Goal: Task Accomplishment & Management: Complete application form

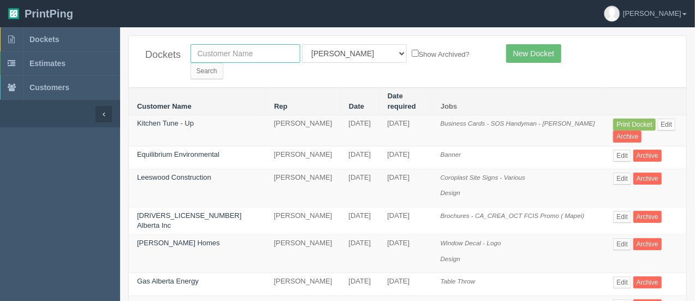
click at [252, 46] on input "text" at bounding box center [246, 53] width 110 height 19
type input "cleanco"
click at [223, 63] on input "Search" at bounding box center [207, 71] width 33 height 16
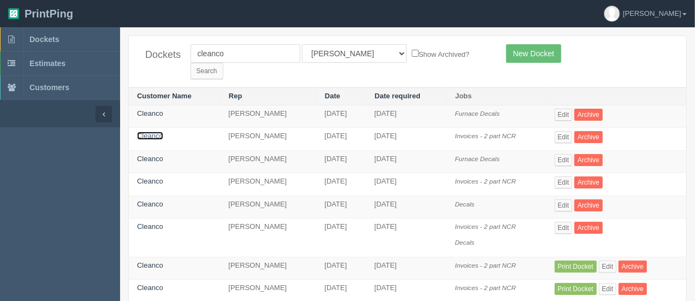
click at [154, 132] on link "Cleanco" at bounding box center [150, 136] width 26 height 8
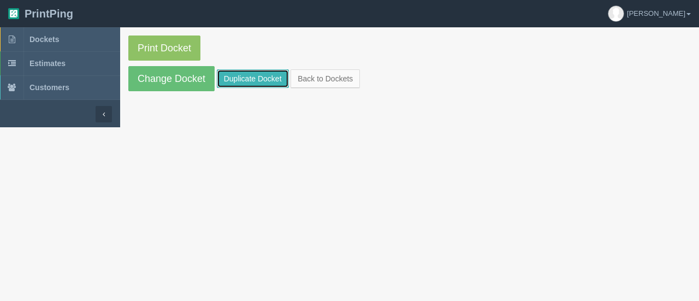
click at [234, 81] on link "Duplicate Docket" at bounding box center [253, 78] width 72 height 19
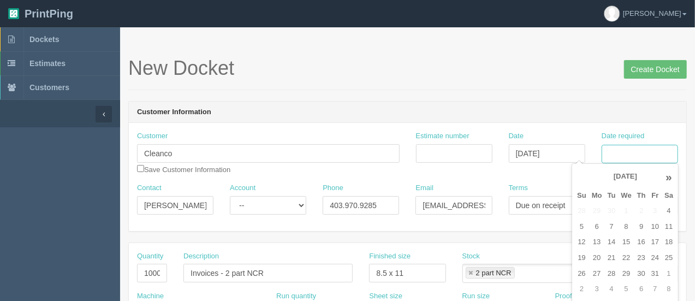
click at [626, 159] on input "Date required" at bounding box center [640, 154] width 76 height 19
click at [598, 236] on td "13" at bounding box center [597, 242] width 16 height 16
click at [615, 246] on td "14" at bounding box center [612, 242] width 14 height 16
type input "[DATE]"
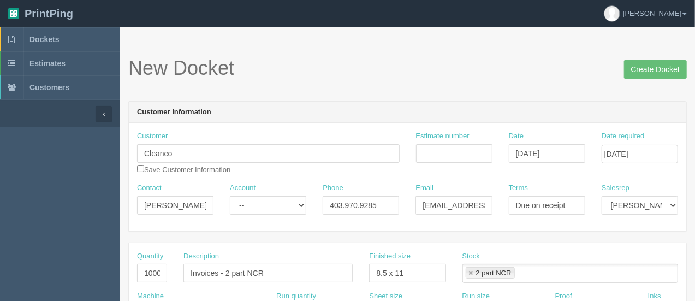
click at [555, 63] on h1 "New Docket Create Docket" at bounding box center [407, 68] width 559 height 22
click at [430, 150] on input "Estimate number" at bounding box center [454, 153] width 76 height 19
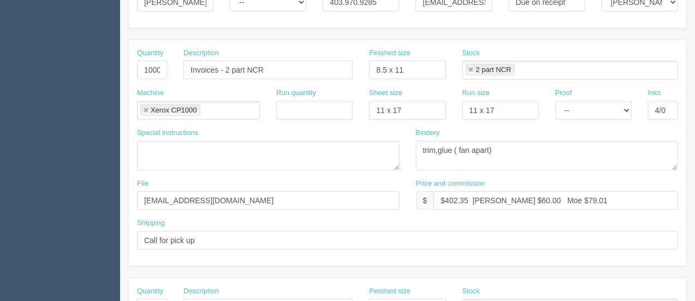
scroll to position [216, 0]
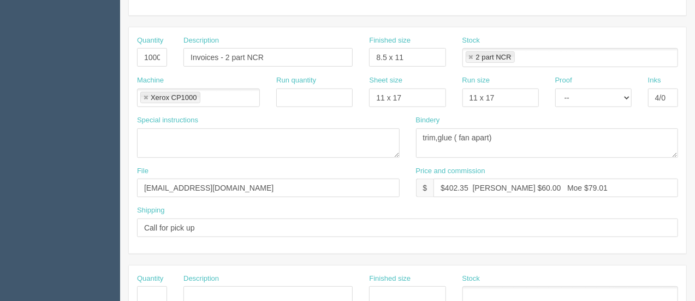
type input "92786"
click at [468, 184] on input "$402.35 Arif $60.00 Moe $79.01" at bounding box center [556, 188] width 245 height 19
type input "$441.68 Arif $60.00 Moe $79.01"
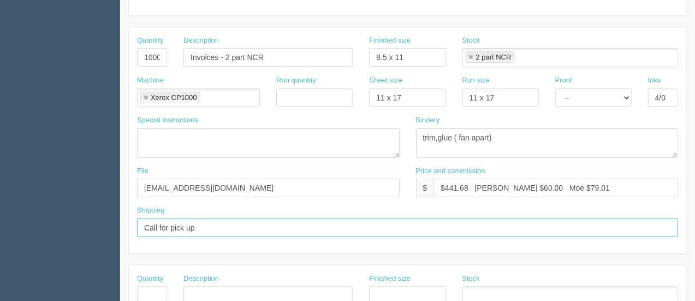
drag, startPoint x: 213, startPoint y: 226, endPoint x: 110, endPoint y: 222, distance: 102.7
click at [110, 222] on section "Dockets Estimates Customers" at bounding box center [347, 294] width 695 height 965
type input "Call / Email for pick up"
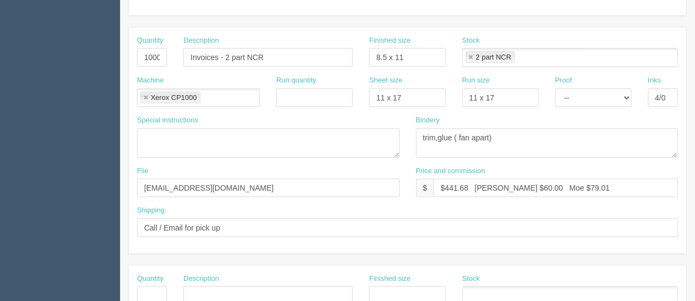
drag, startPoint x: 412, startPoint y: 300, endPoint x: 408, endPoint y: 275, distance: 25.5
click at [408, 275] on label "Finished size" at bounding box center [390, 279] width 42 height 10
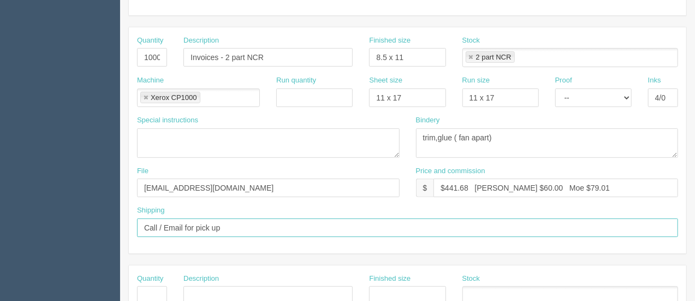
click at [583, 228] on input "Call / Email for pick up" at bounding box center [407, 227] width 541 height 19
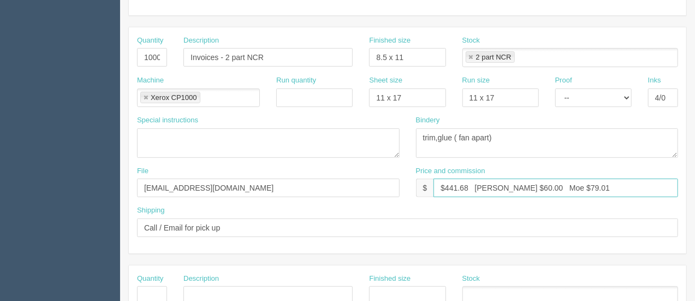
click at [510, 185] on input "$441.68 Arif $60.00 Moe $79.01" at bounding box center [556, 188] width 245 height 19
click at [571, 185] on input "$441.68 Arif $56.62 Moe $79.01" at bounding box center [556, 188] width 245 height 19
click at [542, 181] on input "$441.68 Arif $56.62 Moe $7" at bounding box center [556, 188] width 245 height 19
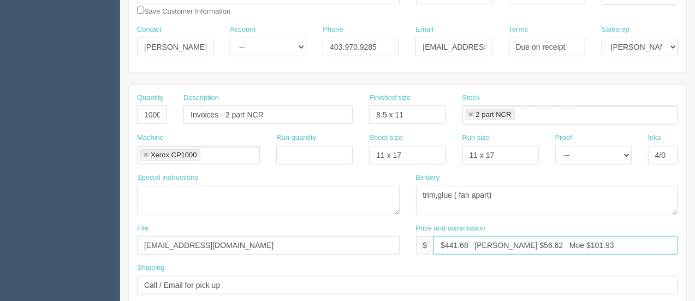
scroll to position [0, 0]
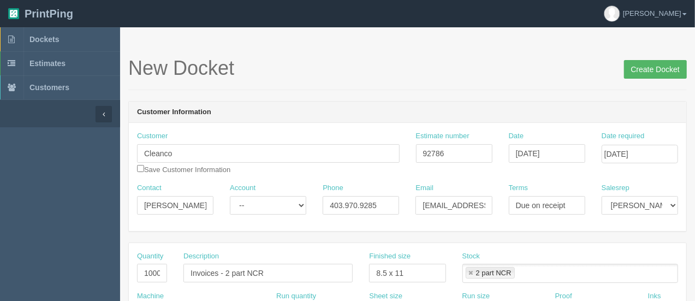
type input "$441.68 Arif $56.62 Moe $101.93"
click at [637, 70] on input "Create Docket" at bounding box center [655, 69] width 63 height 19
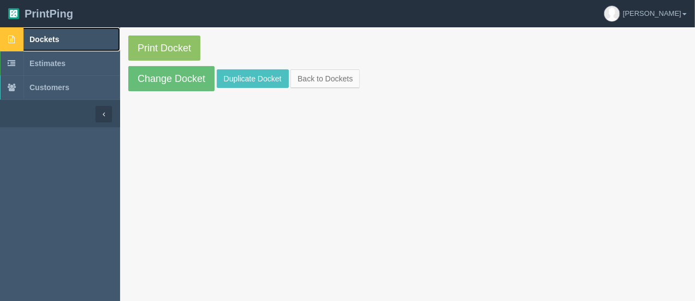
click at [40, 41] on span "Dockets" at bounding box center [43, 39] width 29 height 9
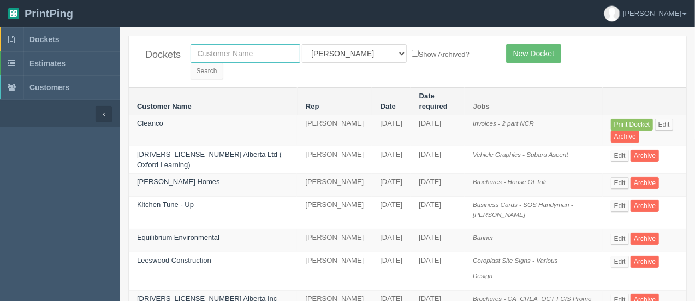
click at [270, 61] on input "text" at bounding box center [246, 53] width 110 height 19
type input "united roofing"
click at [223, 63] on input "Search" at bounding box center [207, 71] width 33 height 16
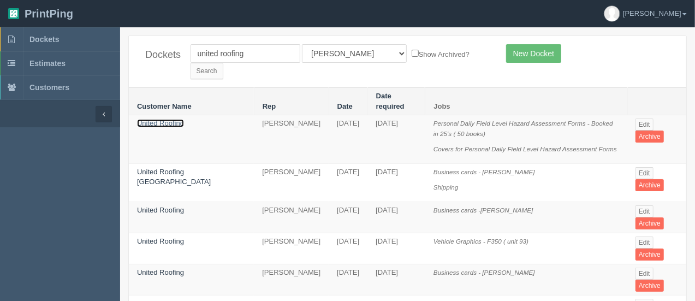
click at [153, 119] on link "United Roofing" at bounding box center [160, 123] width 47 height 8
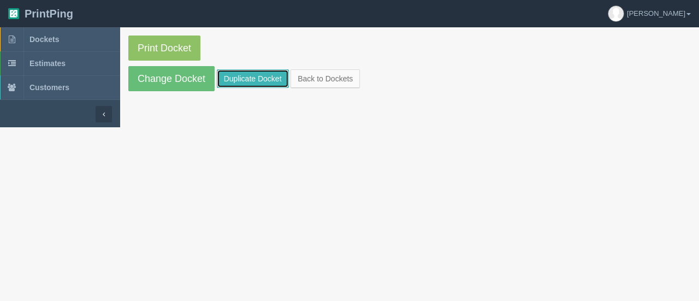
click at [247, 76] on link "Duplicate Docket" at bounding box center [253, 78] width 72 height 19
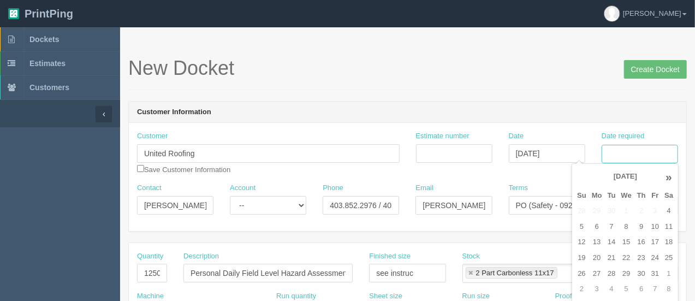
click at [627, 152] on input "Date required" at bounding box center [640, 154] width 76 height 19
click at [595, 238] on td "13" at bounding box center [597, 242] width 16 height 16
click at [654, 245] on td "17" at bounding box center [655, 242] width 13 height 16
type input "[DATE]"
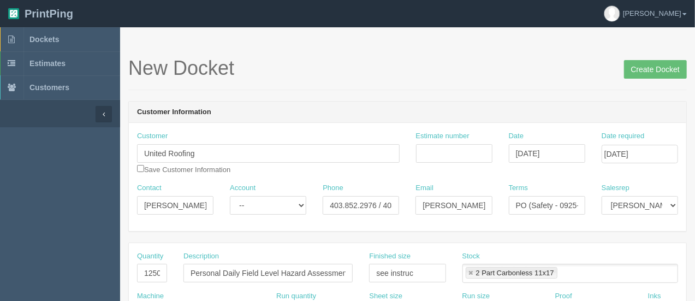
click at [490, 79] on div "New Docket Create Docket" at bounding box center [407, 73] width 559 height 33
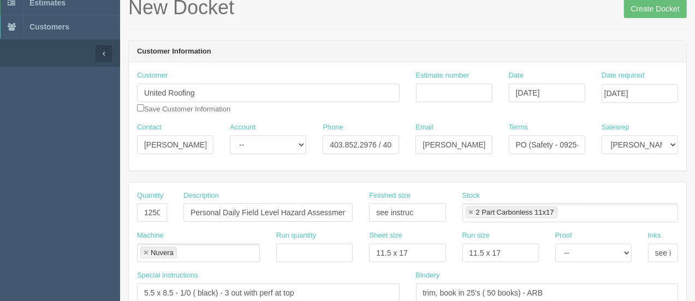
scroll to position [69, 0]
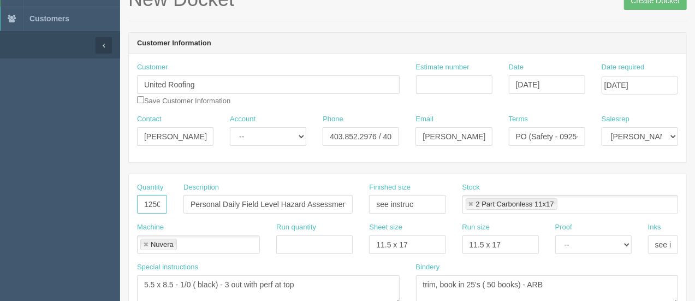
drag, startPoint x: 163, startPoint y: 205, endPoint x: 128, endPoint y: 203, distance: 35.1
click at [129, 203] on div "Quantity 1250" at bounding box center [152, 202] width 46 height 40
type input "400"
click at [247, 205] on input "Stickers - Compotency" at bounding box center [268, 204] width 169 height 19
type input "Stickers - Competency"
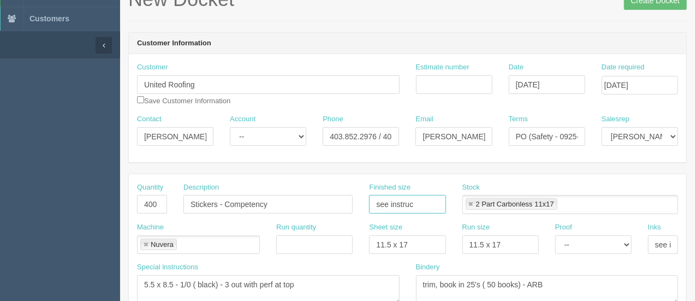
drag, startPoint x: 406, startPoint y: 204, endPoint x: 331, endPoint y: 202, distance: 75.4
click at [331, 202] on div "Quantity 400 Description Stickers - Competency Finished size see instruc Stock …" at bounding box center [408, 202] width 558 height 40
type input "2" circular"
click at [471, 203] on link at bounding box center [471, 204] width 7 height 7
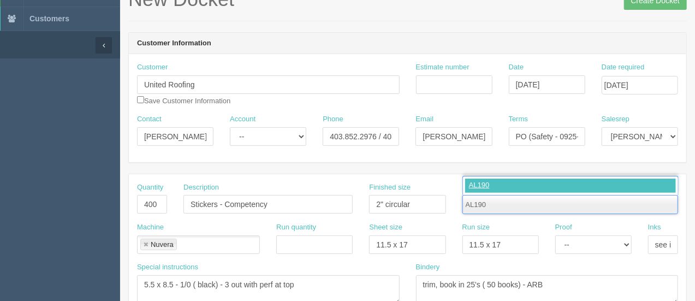
type input "AL190"
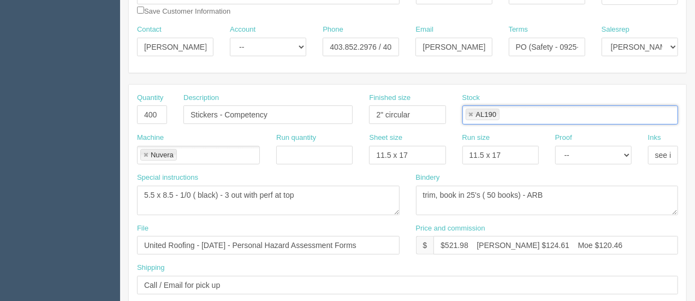
scroll to position [152, 0]
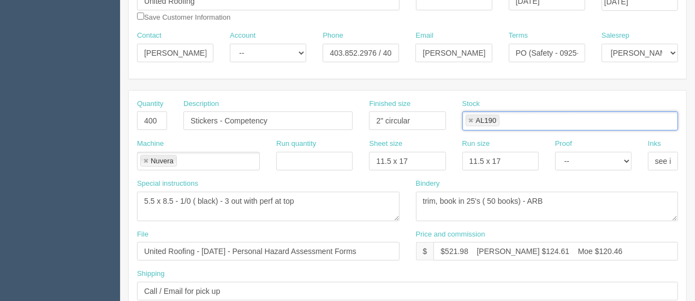
click at [143, 158] on link at bounding box center [146, 161] width 7 height 7
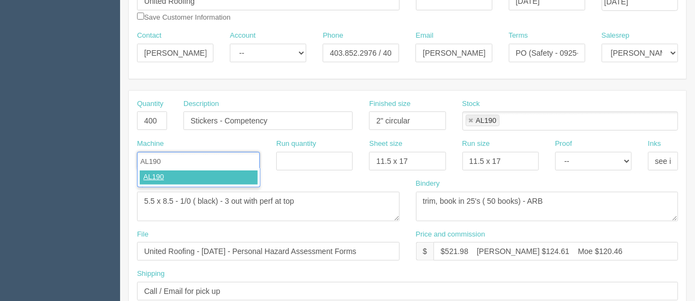
type input "AL190"
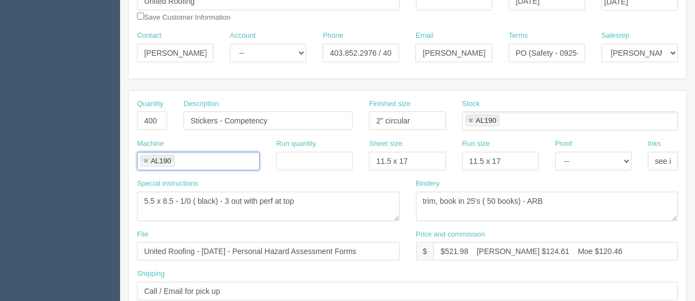
click at [469, 117] on link at bounding box center [471, 120] width 7 height 7
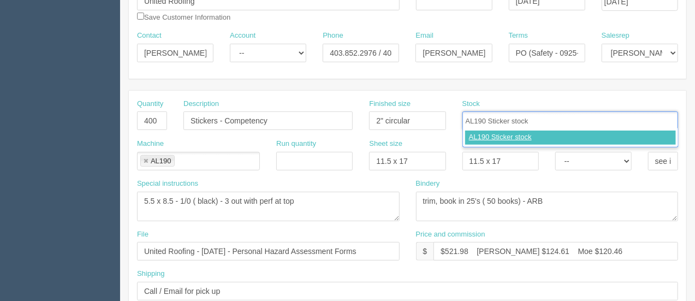
type input "AL190 Sticker stock"
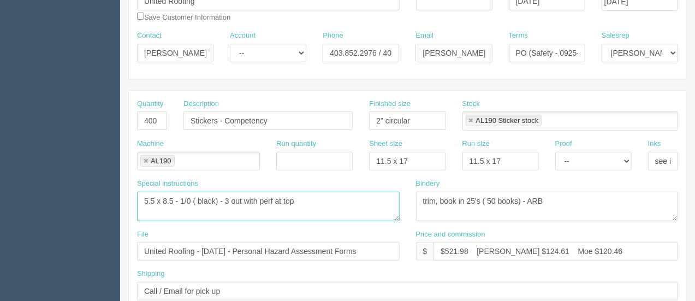
drag, startPoint x: 305, startPoint y: 202, endPoint x: 125, endPoint y: 192, distance: 180.5
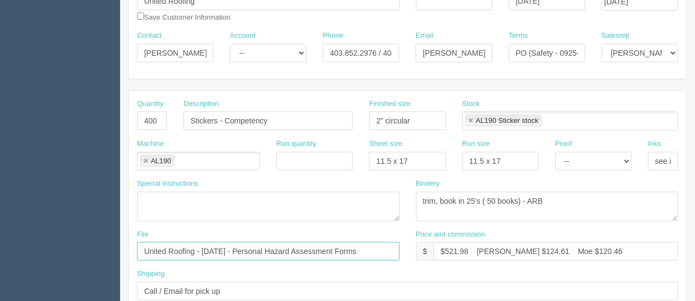
drag, startPoint x: 382, startPoint y: 249, endPoint x: 115, endPoint y: 255, distance: 267.2
type input "files@allrush.ca - See instruc below"
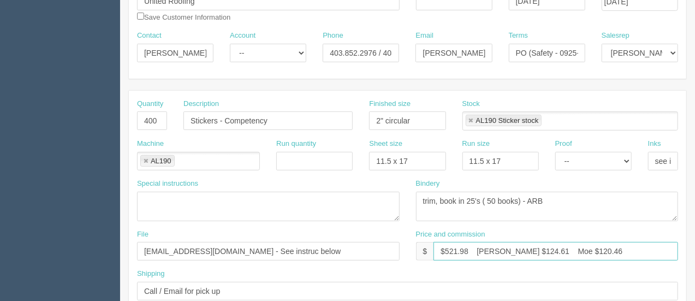
drag, startPoint x: 518, startPoint y: 249, endPoint x: 496, endPoint y: 247, distance: 21.9
click at [496, 247] on input "$521.98 Arif $124.61 Moe $120.46" at bounding box center [556, 251] width 245 height 19
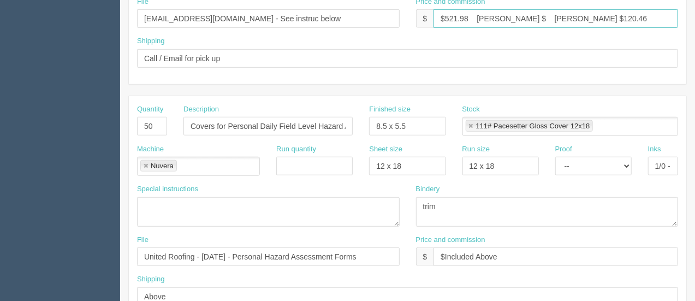
scroll to position [387, 0]
type input "$521.98 Arif $ Moe $120.46"
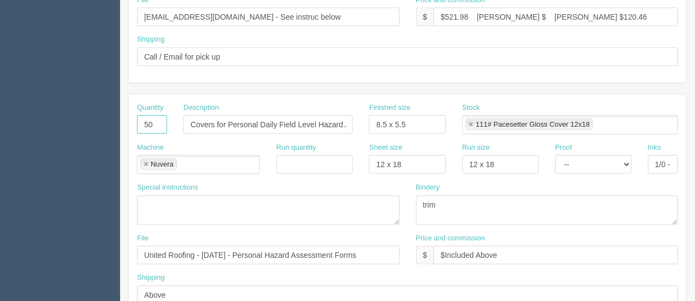
click at [158, 121] on input "50" at bounding box center [152, 124] width 30 height 19
type input "5"
type input "100"
type input "Stickers - Safety Rep"
drag, startPoint x: 410, startPoint y: 120, endPoint x: 367, endPoint y: 122, distance: 42.6
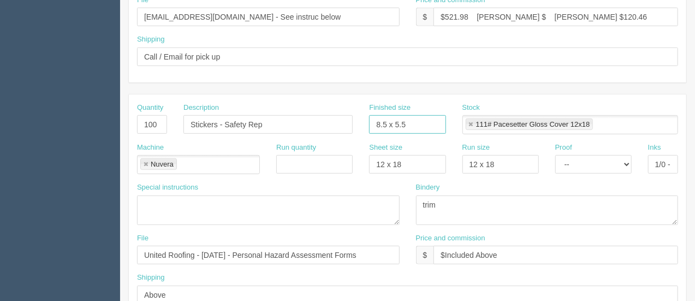
click at [367, 122] on div "Finished size 8.5 x 5.5" at bounding box center [407, 123] width 93 height 40
type input "2" circular"
click at [469, 122] on link at bounding box center [471, 124] width 7 height 7
type input "2" circular"
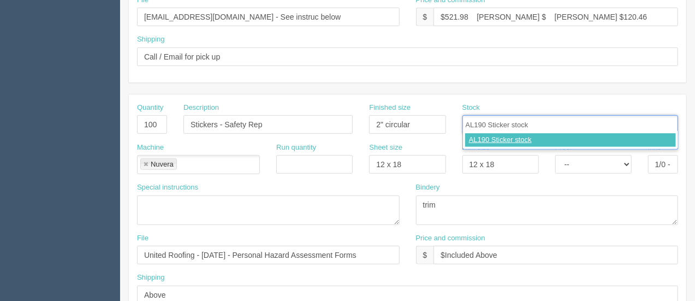
type input "AL190 Sticker stock"
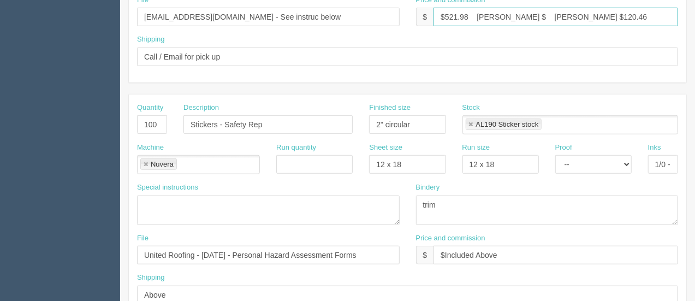
drag, startPoint x: 469, startPoint y: 15, endPoint x: 445, endPoint y: 14, distance: 24.6
click at [445, 14] on input "$521.98 Arif $ Moe $120.46" at bounding box center [556, 17] width 245 height 19
click at [492, 14] on input "$355.12 Arif $ Moe $120.46" at bounding box center [556, 17] width 245 height 19
click at [571, 15] on input "$355.12 Arif $141.79 Moe $120.46" at bounding box center [556, 17] width 245 height 19
type input "$355.12 Arif $141.79 Moe $81.21"
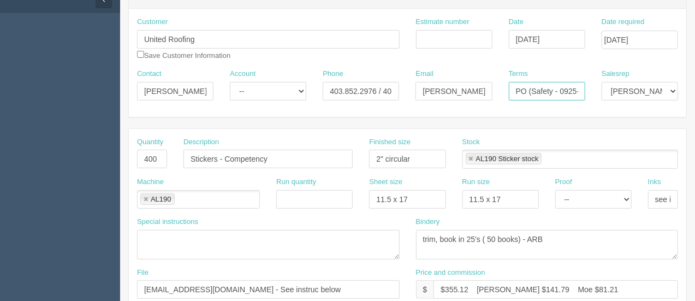
scroll to position [0, 20]
drag, startPoint x: 516, startPoint y: 86, endPoint x: 600, endPoint y: 91, distance: 83.7
click at [600, 91] on div "Contact Nicole Account -- Existing Client Allrush Client Rep Client Phone 403.8…" at bounding box center [408, 89] width 558 height 40
type input "Net 30"
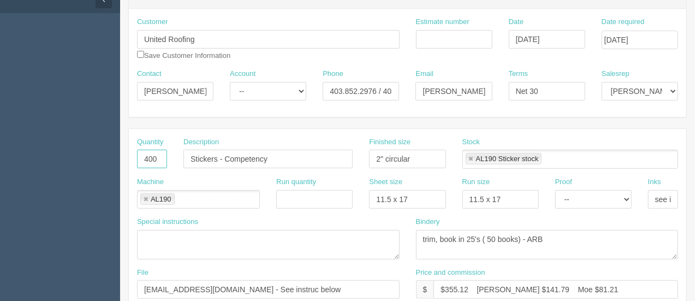
click at [146, 156] on input "400" at bounding box center [152, 159] width 30 height 19
type input "800"
click at [226, 157] on input "Stickers - Competency" at bounding box center [268, 159] width 169 height 19
click at [246, 159] on input "Stickers - Safety 400 x 2 versions ( Competency" at bounding box center [268, 159] width 169 height 19
click at [337, 160] on input "Stickers - 400 x 2 versions ( Competency" at bounding box center [268, 159] width 169 height 19
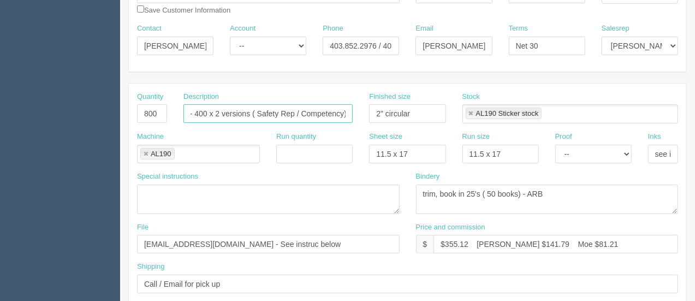
scroll to position [170, 0]
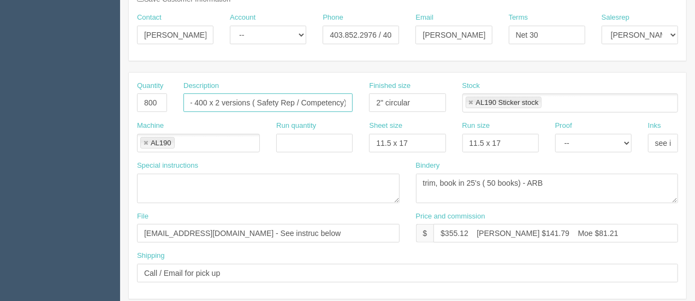
type input "Stickers - 400 x 2 versions ( Safety Rep / Competency)"
drag, startPoint x: 415, startPoint y: 137, endPoint x: 358, endPoint y: 143, distance: 57.1
click at [358, 143] on div "Machine AL190 AL190 Run quantity Sheet size 11.5 x 17 Run size 11.5 x 17 Proof …" at bounding box center [408, 141] width 558 height 40
type input "4/0"
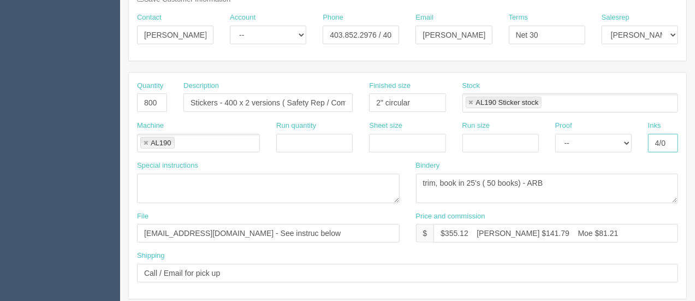
click at [469, 100] on link at bounding box center [471, 102] width 7 height 7
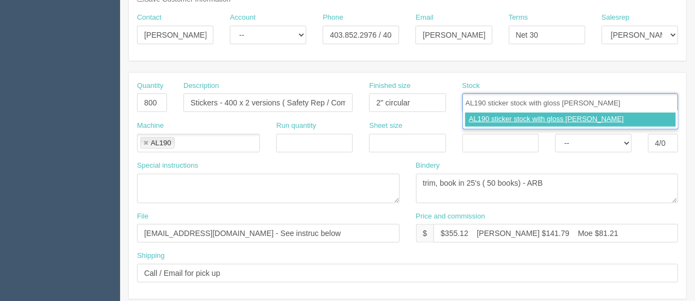
type input "AL190 sticker stock with gloss lam"
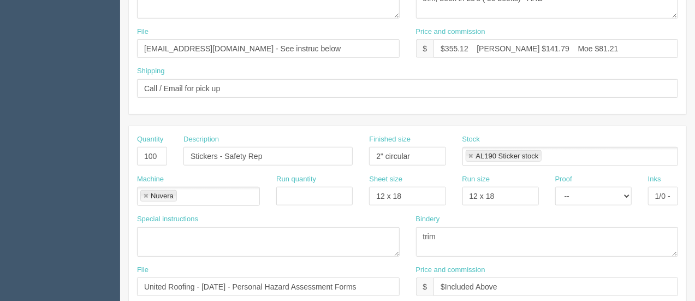
scroll to position [365, 0]
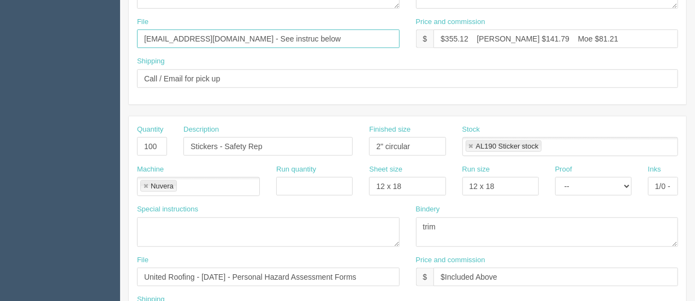
click at [279, 38] on input "files@allrush.ca - See instruc below" at bounding box center [268, 38] width 263 height 19
drag, startPoint x: 275, startPoint y: 42, endPoint x: 197, endPoint y: 34, distance: 79.0
click at [197, 34] on input "files@allrush.ca - See instruc below" at bounding box center [268, 38] width 263 height 19
type input "files@allrush.ca"
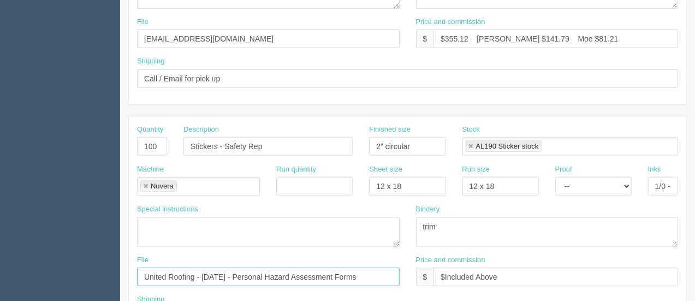
drag, startPoint x: 387, startPoint y: 271, endPoint x: 139, endPoint y: 268, distance: 248.0
click at [139, 268] on input "United Roofing - February 2025 - Personal Hazard Assessment Forms" at bounding box center [268, 277] width 263 height 19
type input "files@allrush.ca"
click at [159, 138] on input "100" at bounding box center [152, 146] width 30 height 19
type input "1"
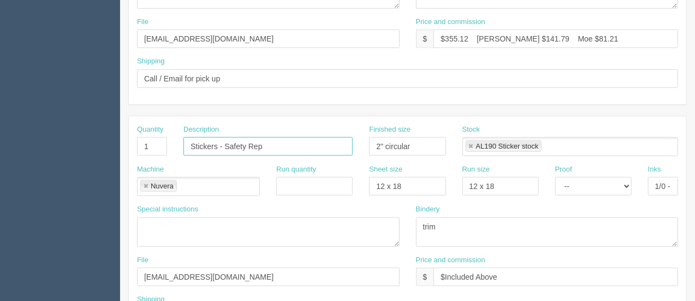
type input "S"
type input "Design"
click at [146, 186] on link at bounding box center [146, 186] width 7 height 7
drag, startPoint x: 413, startPoint y: 187, endPoint x: 316, endPoint y: 183, distance: 97.9
click at [316, 183] on div "Machine Run quantity Sheet size 12 x 18 Run size 12 x 18 Proof -- Email Hard Co…" at bounding box center [408, 184] width 558 height 40
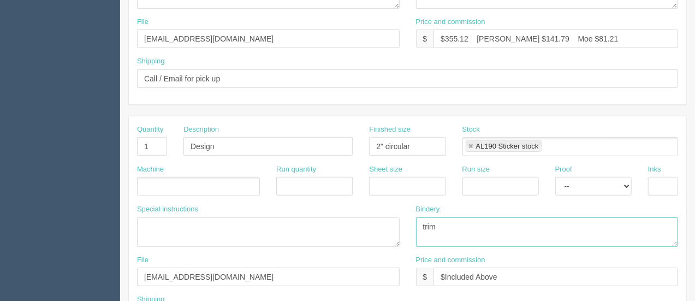
drag, startPoint x: 445, startPoint y: 222, endPoint x: 368, endPoint y: 211, distance: 77.2
click at [368, 211] on div "Special instructions Bindery trim" at bounding box center [408, 229] width 558 height 51
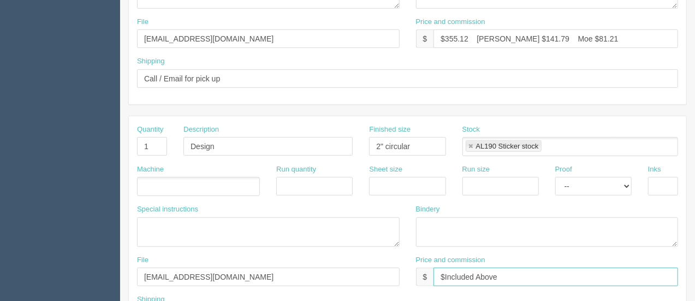
drag, startPoint x: 499, startPoint y: 275, endPoint x: 406, endPoint y: 269, distance: 93.0
click at [406, 269] on div "File files@allrush.ca Price and commission $ $Included Above" at bounding box center [408, 275] width 558 height 40
click at [469, 143] on link at bounding box center [471, 146] width 7 height 7
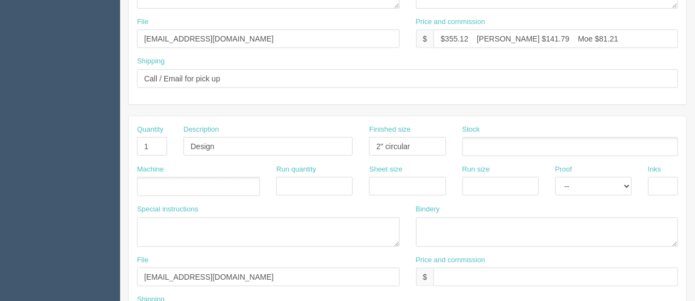
click at [596, 172] on div "Proof -- Email Hard Copy" at bounding box center [593, 180] width 76 height 32
click at [594, 186] on select "-- Email Hard Copy" at bounding box center [593, 186] width 76 height 19
select select "Email"
click at [555, 177] on select "-- Email Hard Copy" at bounding box center [593, 186] width 76 height 19
drag, startPoint x: 419, startPoint y: 146, endPoint x: 363, endPoint y: 141, distance: 57.0
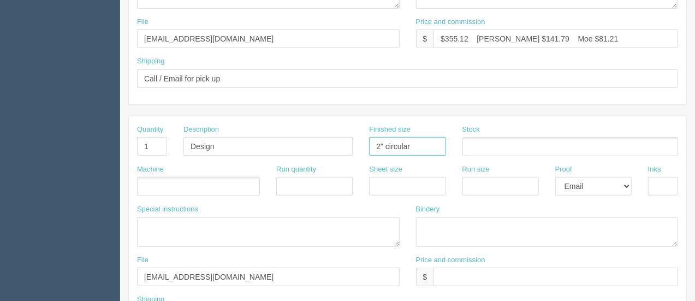
click at [363, 141] on div "Finished size 2" circular" at bounding box center [407, 145] width 93 height 40
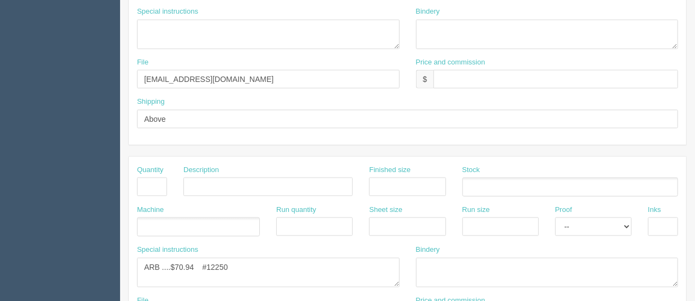
scroll to position [564, 0]
drag, startPoint x: 208, startPoint y: 72, endPoint x: 116, endPoint y: 72, distance: 91.8
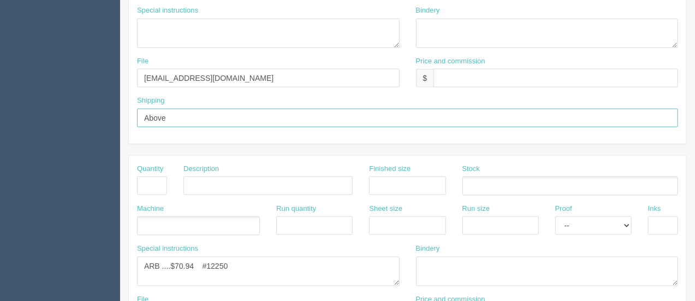
click at [182, 119] on input "Above" at bounding box center [407, 118] width 541 height 19
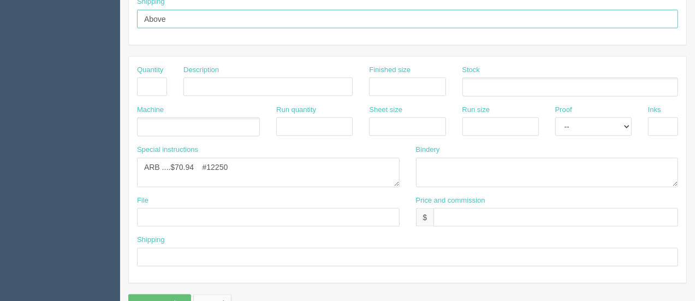
scroll to position [655, 0]
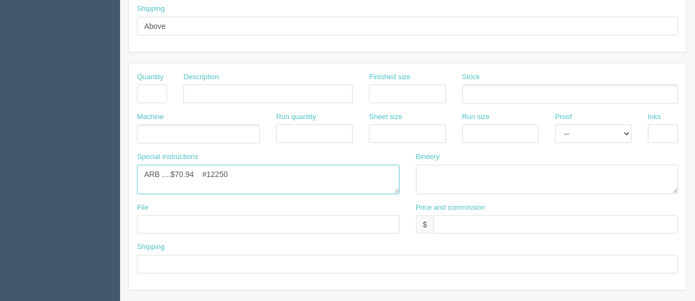
drag, startPoint x: 232, startPoint y: 171, endPoint x: 104, endPoint y: 168, distance: 127.3
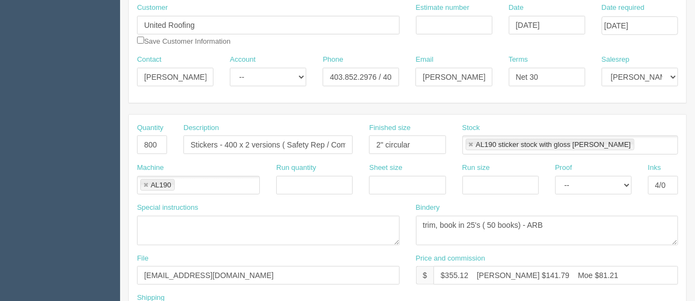
scroll to position [0, 0]
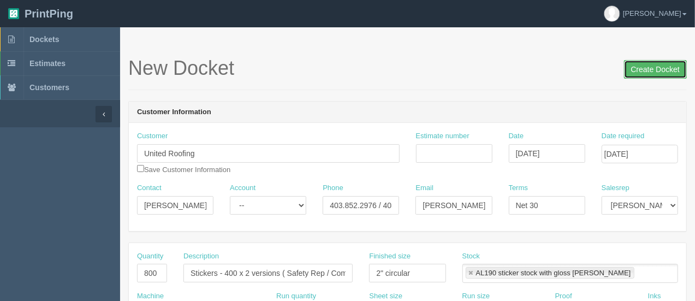
click at [646, 72] on input "Create Docket" at bounding box center [655, 69] width 63 height 19
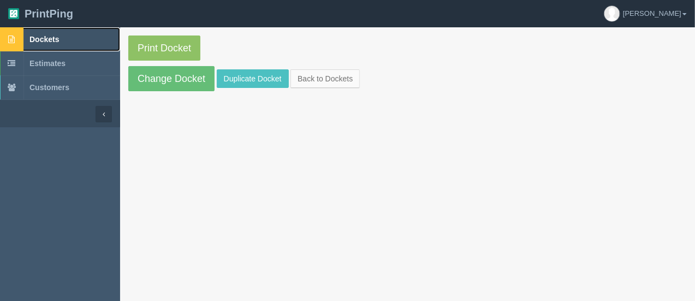
click at [41, 41] on span "Dockets" at bounding box center [43, 39] width 29 height 9
